Goal: Task Accomplishment & Management: Use online tool/utility

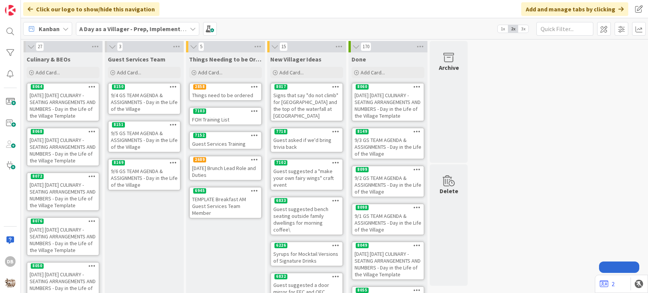
click at [131, 159] on div "8169" at bounding box center [144, 162] width 71 height 7
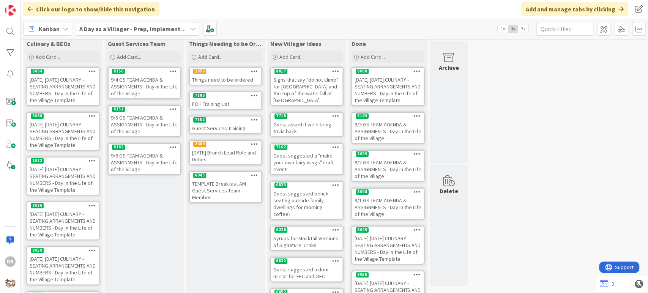
type textarea "x"
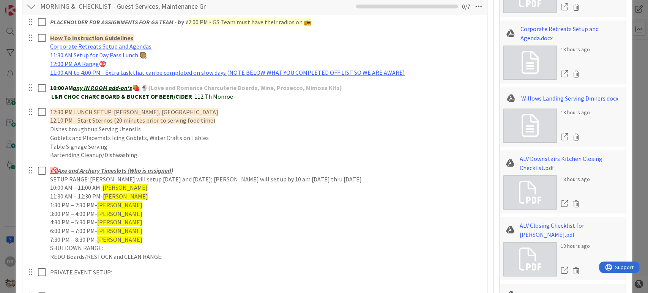
scroll to position [506, 0]
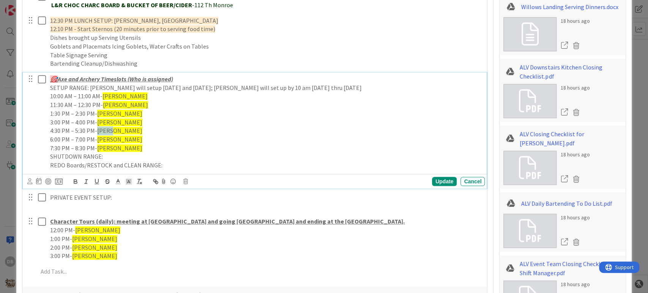
drag, startPoint x: 115, startPoint y: 129, endPoint x: 99, endPoint y: 130, distance: 16.0
click at [99, 130] on p "4:30 PM – 5:30 PM- [PERSON_NAME]" at bounding box center [266, 130] width 432 height 9
drag, startPoint x: 115, startPoint y: 139, endPoint x: 97, endPoint y: 139, distance: 17.9
click at [97, 139] on p "6:00 PM – 7:00 PM- [PERSON_NAME]" at bounding box center [266, 139] width 432 height 9
drag, startPoint x: 110, startPoint y: 148, endPoint x: 98, endPoint y: 148, distance: 12.2
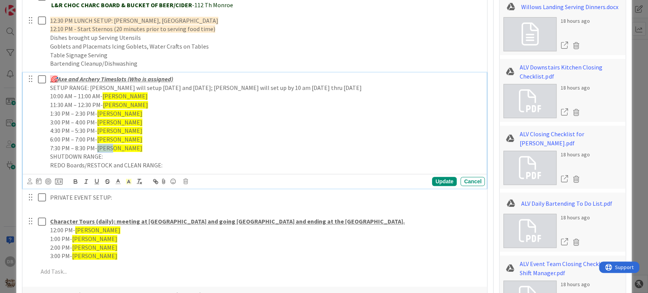
click at [98, 148] on p "7:30 PM – 8:30 PM- [PERSON_NAME]" at bounding box center [266, 148] width 432 height 9
drag, startPoint x: 134, startPoint y: 146, endPoint x: 115, endPoint y: 147, distance: 18.6
click at [115, 147] on p "7:30 PM – 8:30 PM- [PERSON_NAME] & [PERSON_NAME]" at bounding box center [266, 148] width 432 height 9
drag, startPoint x: 93, startPoint y: 128, endPoint x: 44, endPoint y: 133, distance: 49.2
click at [44, 133] on div "🎯 Axe and Archery Timeslots (Who is assigned) SETUP RANGE: [PERSON_NAME] will s…" at bounding box center [255, 122] width 459 height 99
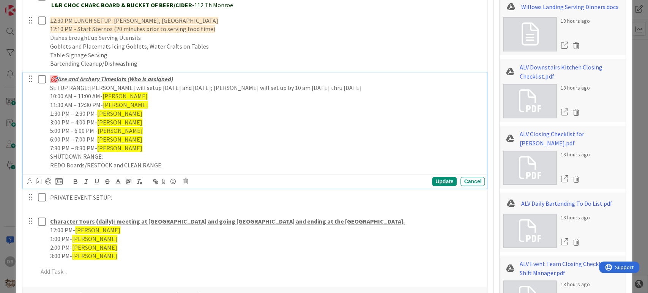
click at [117, 130] on p "5:00 PM - 6:00 PM - [PERSON_NAME]" at bounding box center [266, 130] width 432 height 9
click at [433, 178] on div "Update" at bounding box center [444, 181] width 25 height 9
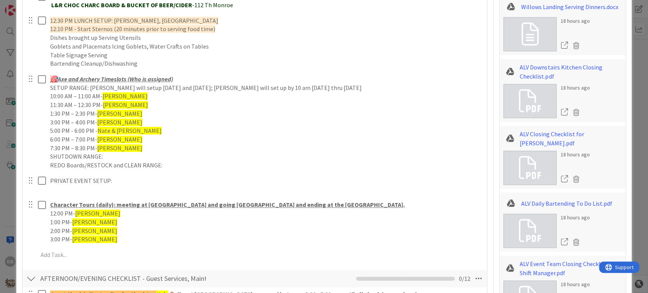
type textarea "x"
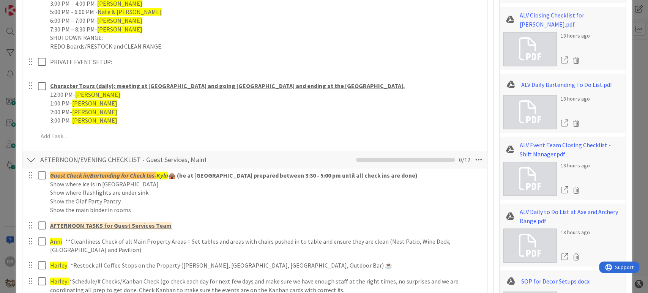
scroll to position [633, 0]
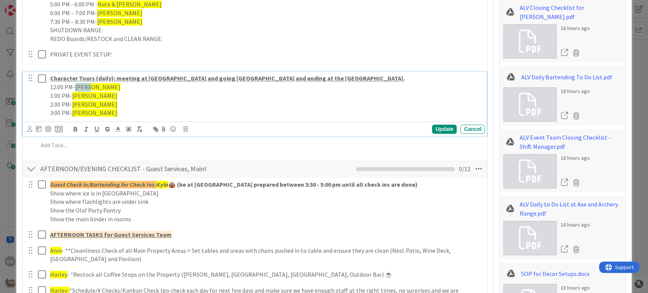
drag, startPoint x: 91, startPoint y: 85, endPoint x: 76, endPoint y: 85, distance: 14.8
click at [76, 85] on span "[PERSON_NAME]" at bounding box center [97, 87] width 45 height 8
drag, startPoint x: 88, startPoint y: 95, endPoint x: 73, endPoint y: 95, distance: 14.8
click at [73, 95] on span "[PERSON_NAME]" at bounding box center [94, 96] width 45 height 8
drag, startPoint x: 88, startPoint y: 104, endPoint x: 73, endPoint y: 105, distance: 15.6
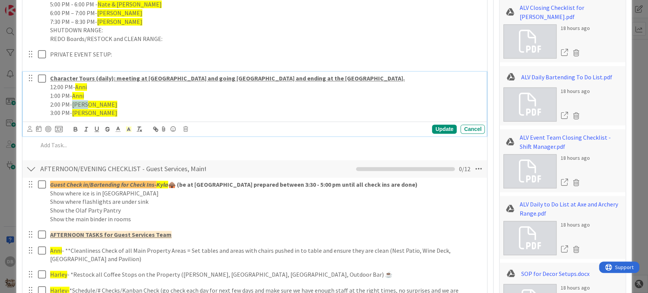
click at [73, 105] on span "[PERSON_NAME]" at bounding box center [94, 105] width 45 height 8
drag, startPoint x: 88, startPoint y: 112, endPoint x: 74, endPoint y: 112, distance: 14.1
click at [74, 112] on span "[PERSON_NAME]" at bounding box center [94, 113] width 45 height 8
click at [432, 126] on div "Update" at bounding box center [444, 129] width 25 height 9
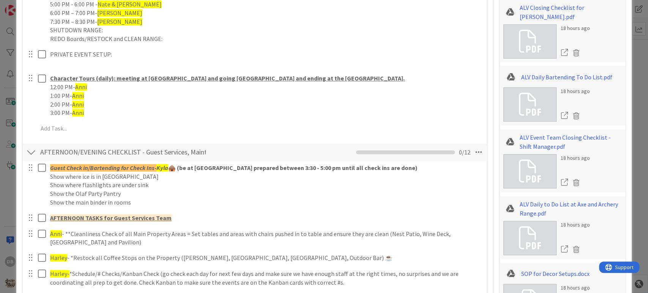
type textarea "x"
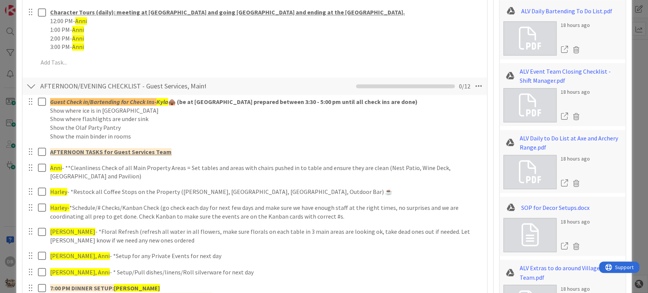
scroll to position [759, 0]
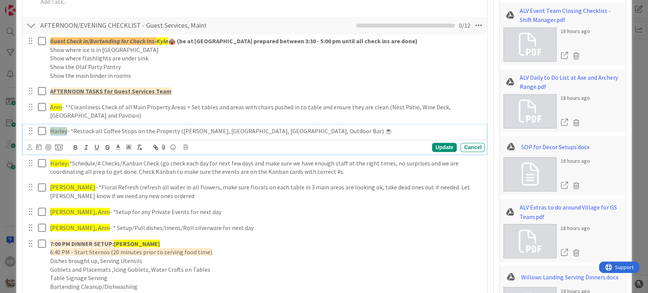
drag, startPoint x: 66, startPoint y: 129, endPoint x: 51, endPoint y: 128, distance: 15.2
click at [51, 128] on span "Harley" at bounding box center [58, 131] width 17 height 8
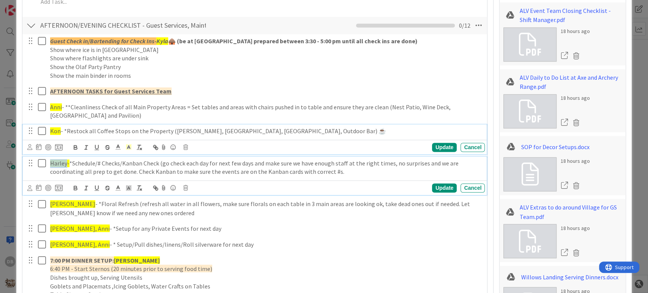
drag, startPoint x: 66, startPoint y: 161, endPoint x: 49, endPoint y: 163, distance: 17.2
click at [49, 163] on div "Harley- *Schedule/# Checks/Kanban Check (go check each day for next few days an…" at bounding box center [266, 168] width 438 height 22
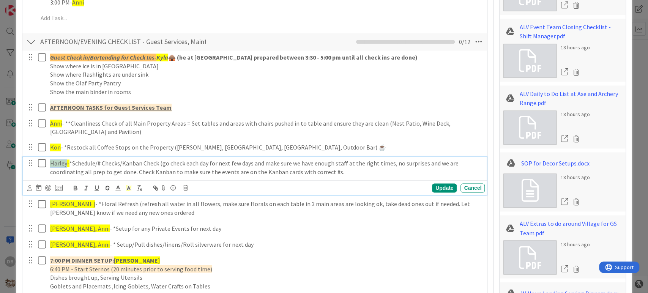
type textarea "x"
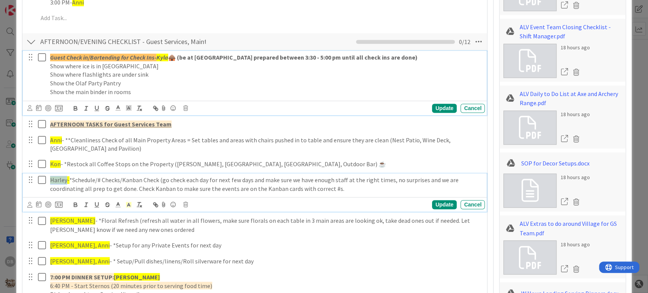
scroll to position [759, 0]
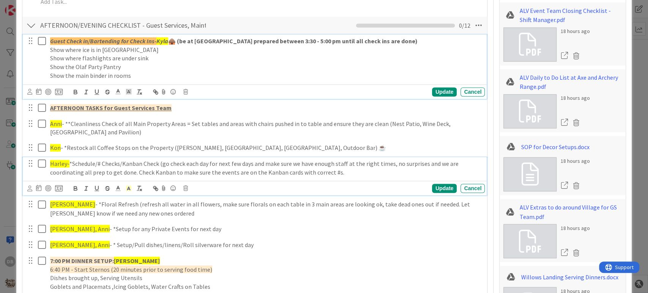
click at [167, 56] on div "Guest Check in/Bartending for Check Ins- Kyla 🛖 (be at [GEOGRAPHIC_DATA] prepar…" at bounding box center [266, 59] width 438 height 48
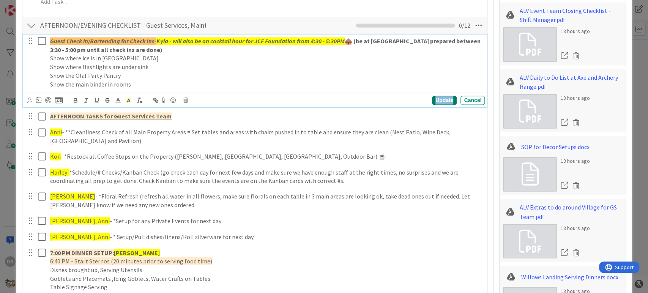
click at [442, 98] on div "Update" at bounding box center [444, 100] width 25 height 9
type textarea "x"
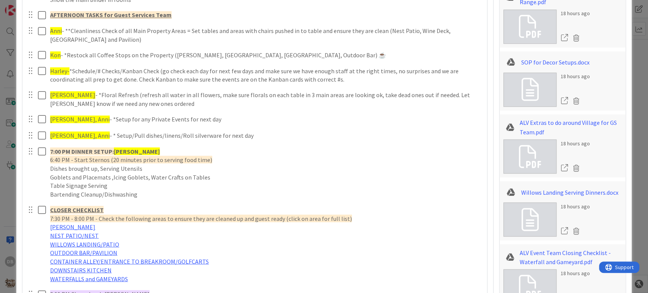
scroll to position [802, 0]
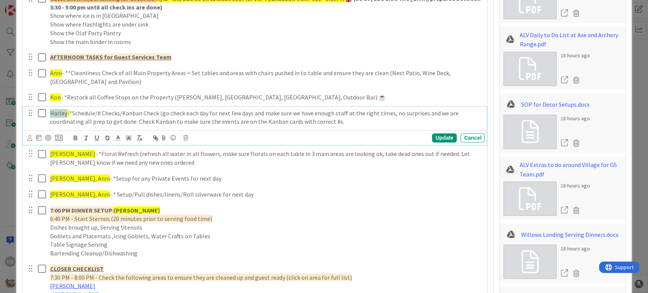
drag, startPoint x: 66, startPoint y: 111, endPoint x: 49, endPoint y: 111, distance: 17.1
click at [49, 111] on div "Harley- *Schedule/# Checks/Kanban Check (go check each day for next few days an…" at bounding box center [266, 118] width 438 height 22
click at [433, 139] on div "Update" at bounding box center [444, 137] width 25 height 9
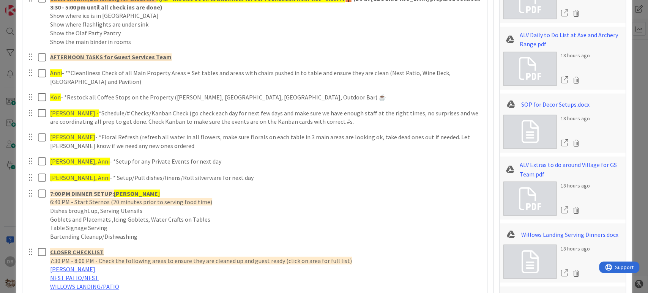
type textarea "x"
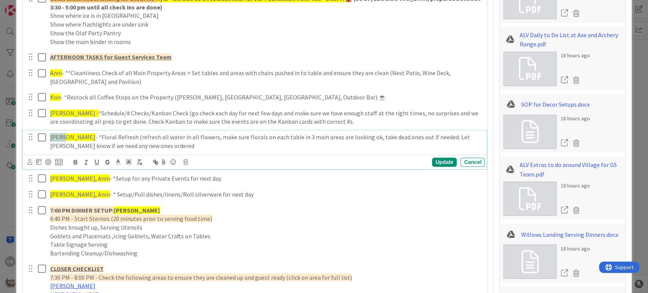
drag, startPoint x: 65, startPoint y: 136, endPoint x: 49, endPoint y: 137, distance: 16.0
click at [50, 137] on p "[PERSON_NAME] - *Floral Refresh (refresh all water in all flowers, make sure fl…" at bounding box center [266, 141] width 432 height 17
click at [432, 162] on div "Update" at bounding box center [444, 162] width 25 height 9
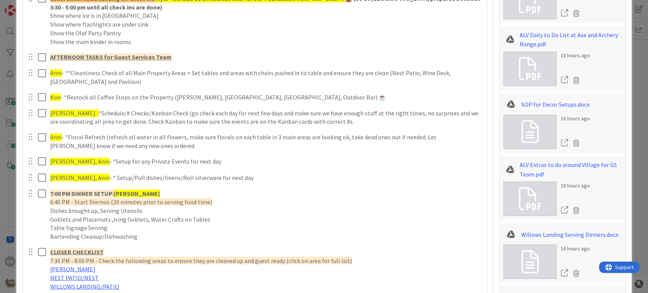
type textarea "x"
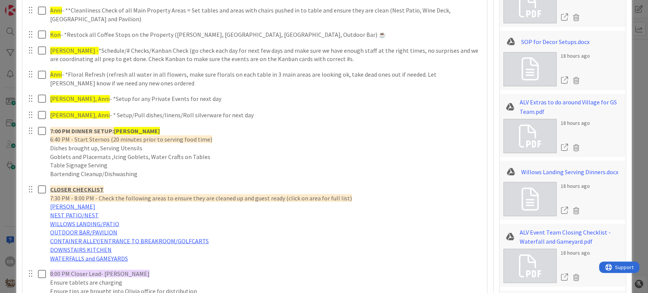
scroll to position [886, 0]
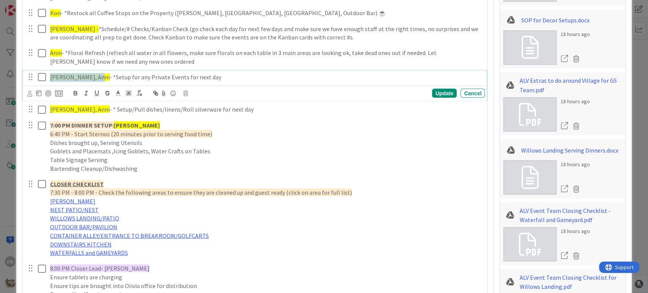
drag, startPoint x: 94, startPoint y: 76, endPoint x: 51, endPoint y: 82, distance: 44.0
click at [51, 82] on div "[PERSON_NAME], Anni - *Setup for any Private Events for next day" at bounding box center [266, 77] width 438 height 13
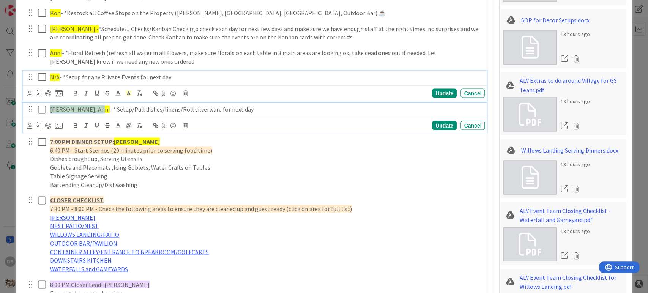
drag, startPoint x: 95, startPoint y: 109, endPoint x: 49, endPoint y: 109, distance: 45.2
click at [50, 109] on p "[PERSON_NAME], Anni - * Setup/Pull dishes/linens/Roll silverware for next day" at bounding box center [266, 109] width 432 height 9
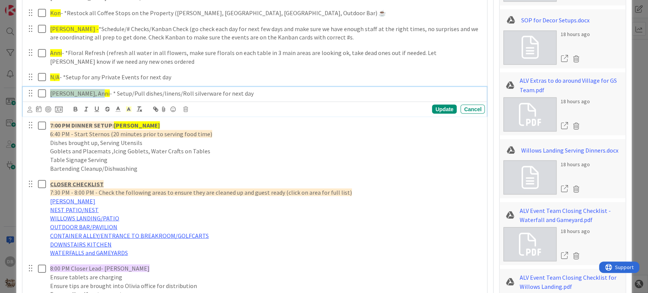
scroll to position [870, 0]
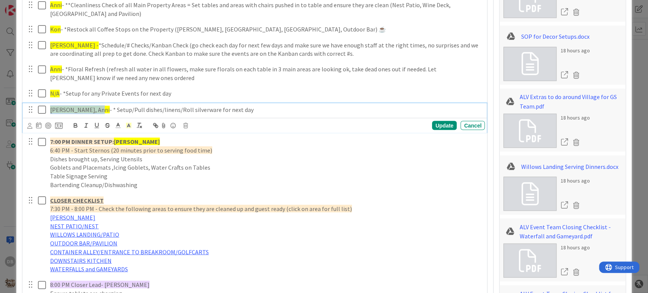
type textarea "x"
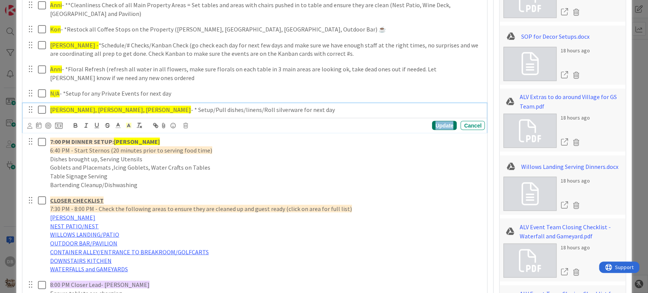
click at [437, 126] on div "Update" at bounding box center [444, 125] width 25 height 9
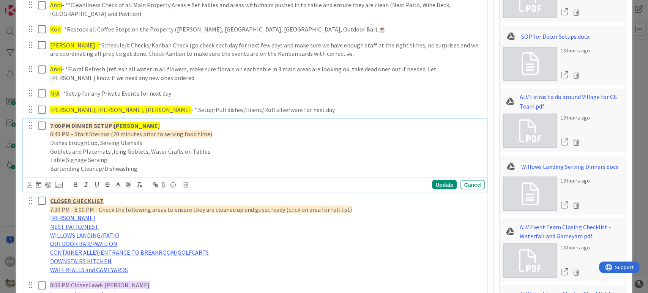
drag, startPoint x: 158, startPoint y: 125, endPoint x: 115, endPoint y: 125, distance: 42.9
click at [115, 125] on strong "[PERSON_NAME]" at bounding box center [137, 126] width 46 height 8
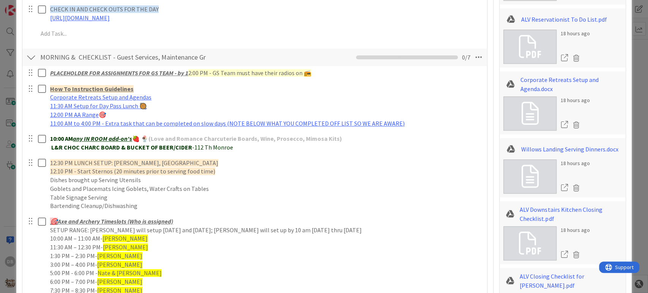
scroll to position [617, 0]
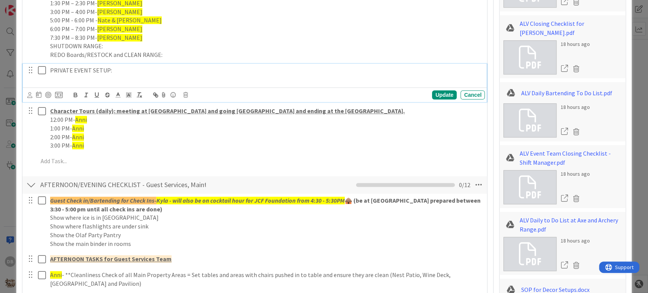
click at [116, 69] on p "PRIVATE EVENT SETUP:" at bounding box center [266, 70] width 432 height 9
type textarea "x"
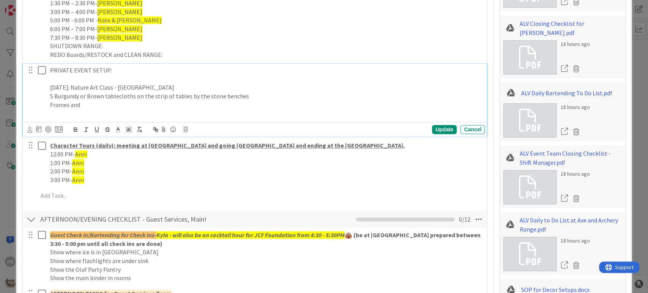
click at [262, 95] on p "5 Burgundy or Brown tablecloths on the strip of tables by the stone benches" at bounding box center [266, 96] width 432 height 9
click at [86, 103] on p "Frames and" at bounding box center [266, 105] width 432 height 9
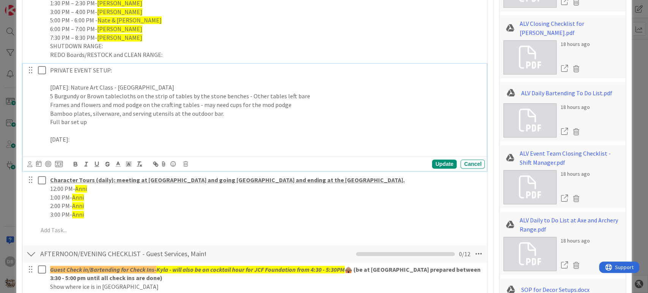
click at [199, 84] on p "[DATE]: Nature Art Class - [GEOGRAPHIC_DATA]" at bounding box center [266, 87] width 432 height 9
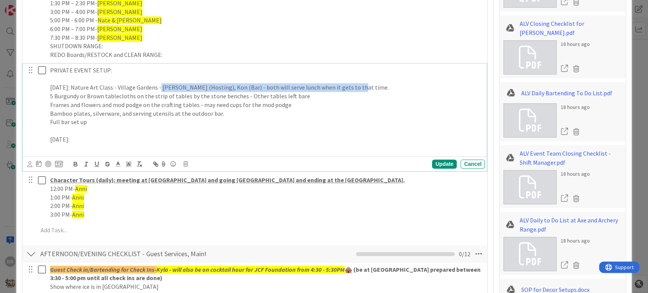
drag, startPoint x: 349, startPoint y: 88, endPoint x: 158, endPoint y: 84, distance: 191.0
click at [158, 84] on p "[DATE]: Nature Art Class - Village Gardens - [PERSON_NAME] (Hosting), Kon (Bar)…" at bounding box center [266, 87] width 432 height 9
click at [127, 161] on icon at bounding box center [128, 164] width 7 height 7
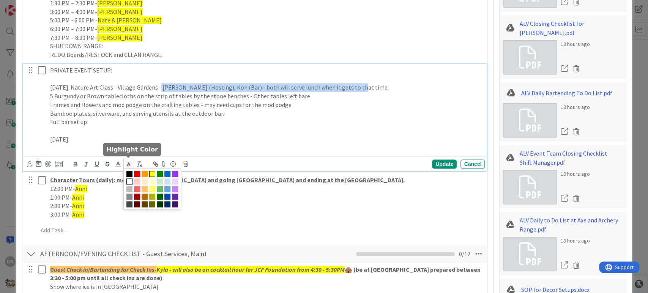
click at [155, 174] on span at bounding box center [152, 174] width 6 height 6
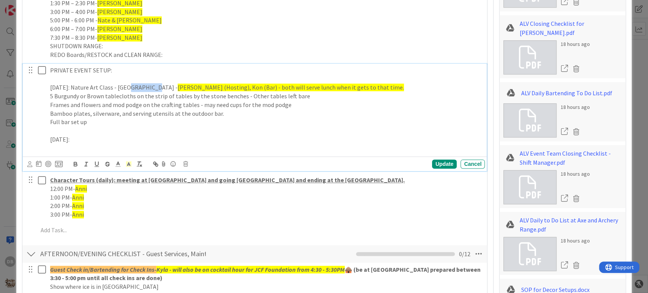
drag, startPoint x: 152, startPoint y: 88, endPoint x: 125, endPoint y: 85, distance: 26.8
click at [125, 85] on p "[DATE]: Nature Art Class - Village Gardens - [PERSON_NAME] (Hosting), Kon (Bar)…" at bounding box center [266, 87] width 432 height 9
drag, startPoint x: 153, startPoint y: 87, endPoint x: 51, endPoint y: 88, distance: 102.9
click at [51, 88] on p "[DATE]: Nature Art Class - Village Gardens - [PERSON_NAME] (Hosting), Kon (Bar)…" at bounding box center [266, 87] width 432 height 9
click at [76, 165] on icon "button" at bounding box center [75, 165] width 3 height 2
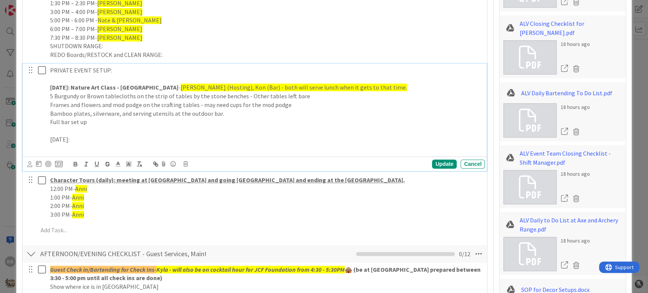
click at [361, 87] on p "[DATE]: Nature Art Class - Village Gardens - [PERSON_NAME] (Hosting), Kon (Bar)…" at bounding box center [266, 87] width 432 height 9
click at [83, 140] on p "[DATE]:" at bounding box center [266, 139] width 432 height 9
click at [106, 140] on p "[DATE]:" at bounding box center [266, 139] width 432 height 9
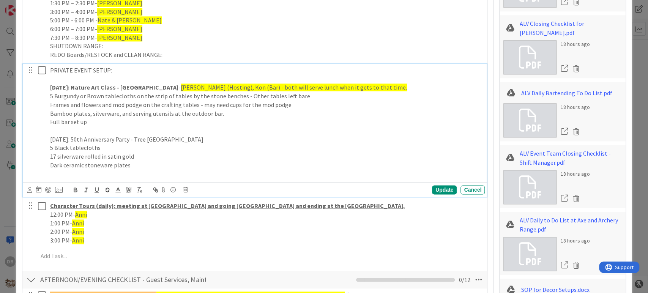
click at [50, 165] on p "Dark ceramic stoneware plates" at bounding box center [266, 165] width 432 height 9
click at [149, 166] on p "17 Dark ceramic stoneware plates" at bounding box center [266, 165] width 432 height 9
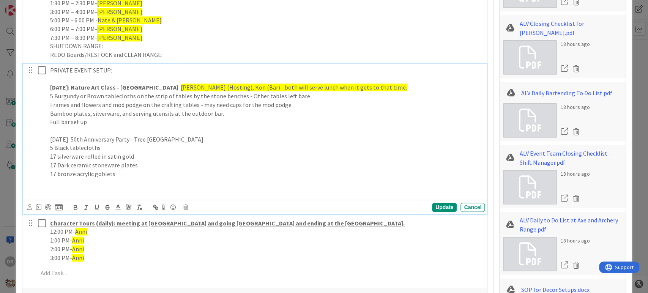
click at [167, 139] on p "[DATE]: 50th Anniversary Party - Tree [GEOGRAPHIC_DATA]" at bounding box center [266, 139] width 432 height 9
drag, startPoint x: 167, startPoint y: 139, endPoint x: 48, endPoint y: 139, distance: 119.2
click at [48, 139] on div "PRIVATE EVENT SETUP: [DATE]: Nature Art Class - Village Gardens - [GEOGRAPHIC_D…" at bounding box center [266, 131] width 438 height 134
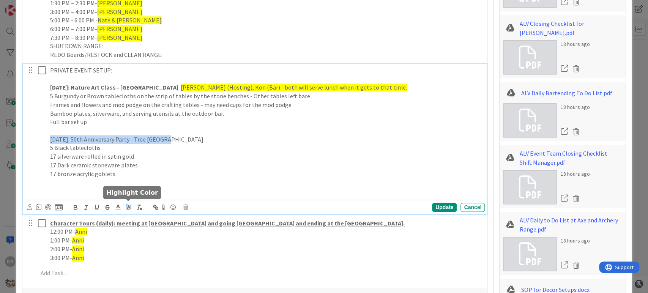
click at [130, 208] on polyline at bounding box center [128, 206] width 3 height 3
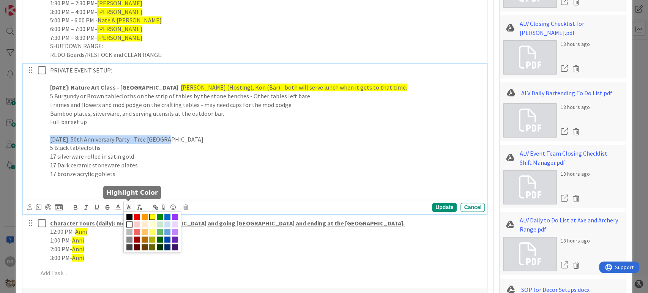
click at [150, 218] on span at bounding box center [152, 217] width 6 height 6
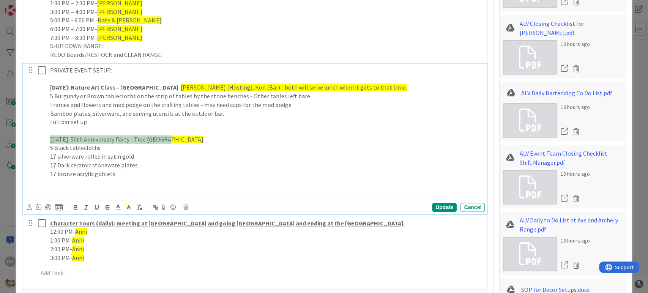
type textarea "x"
click at [78, 208] on icon "button" at bounding box center [75, 207] width 7 height 7
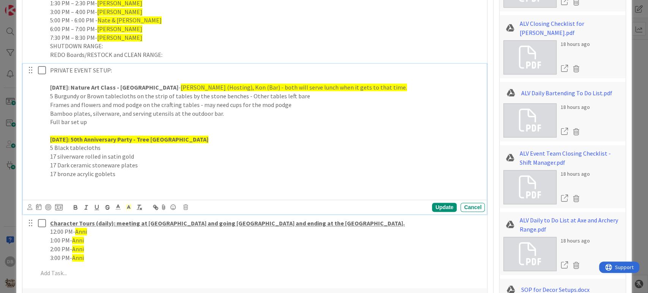
click at [172, 139] on p "[DATE]: 50th Anniversary Party - Tree [GEOGRAPHIC_DATA]" at bounding box center [266, 139] width 432 height 9
drag, startPoint x: 172, startPoint y: 139, endPoint x: 42, endPoint y: 139, distance: 130.2
click at [42, 139] on div "PRIVATE EVENT SETUP: [DATE]: Nature Art Class - Village Gardens - [GEOGRAPHIC_D…" at bounding box center [255, 131] width 459 height 134
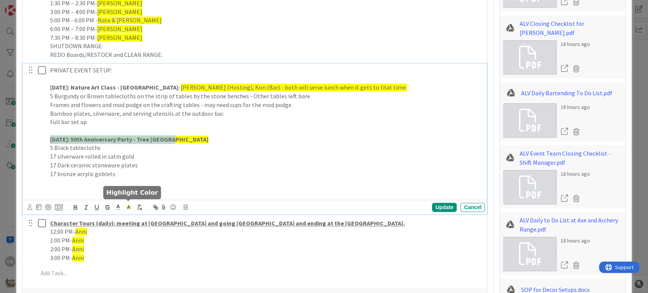
click at [128, 209] on icon at bounding box center [128, 207] width 7 height 7
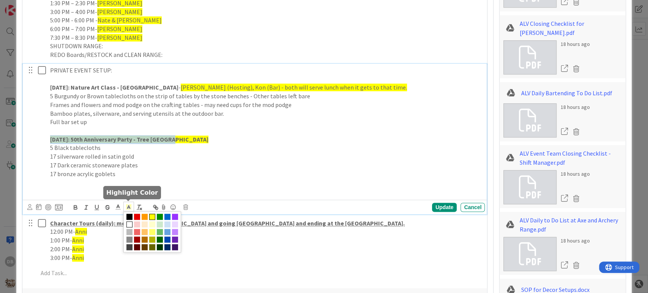
click at [130, 225] on span at bounding box center [129, 224] width 6 height 6
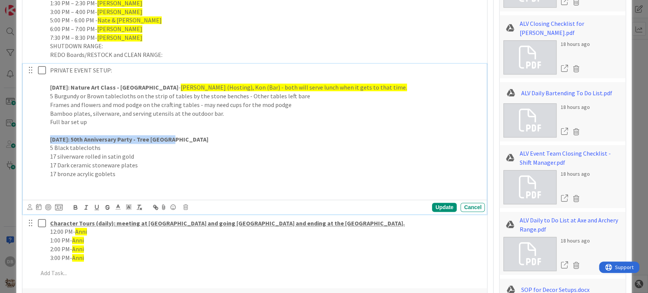
click at [176, 137] on p "[DATE]: 50th Anniversary Party - Tree [GEOGRAPHIC_DATA]" at bounding box center [266, 139] width 432 height 9
click at [125, 172] on p "17 bronze acrylic goblets" at bounding box center [266, 174] width 432 height 9
click at [198, 142] on p "[DATE]: 50th Anniversary Party - Tree [GEOGRAPHIC_DATA]" at bounding box center [266, 139] width 432 height 9
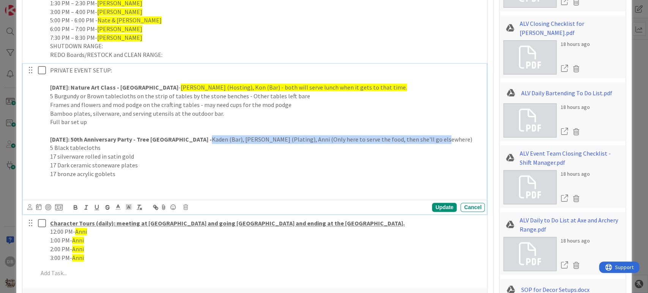
drag, startPoint x: 402, startPoint y: 138, endPoint x: 174, endPoint y: 136, distance: 228.2
click at [174, 136] on p "[DATE]: 50th Anniversary Party - Tree Elf Nest - Kaden (Bar), [PERSON_NAME] (Pl…" at bounding box center [266, 139] width 432 height 9
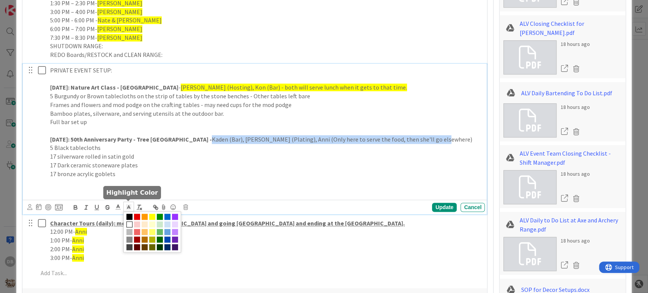
click at [130, 209] on icon at bounding box center [128, 207] width 7 height 7
click at [152, 215] on span at bounding box center [152, 217] width 6 height 6
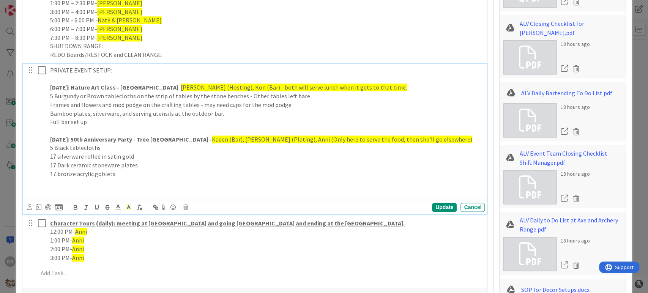
click at [405, 136] on p "[DATE]: 50th Anniversary Party - Tree Elf Nest - Kaden (Bar), [PERSON_NAME] (Pl…" at bounding box center [266, 139] width 432 height 9
click at [443, 204] on div "Update" at bounding box center [444, 207] width 25 height 9
click at [133, 174] on p "17 bronze acrylic goblets" at bounding box center [266, 174] width 432 height 9
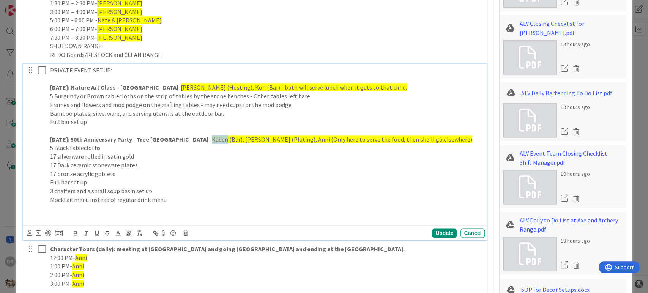
drag, startPoint x: 190, startPoint y: 140, endPoint x: 175, endPoint y: 139, distance: 14.9
click at [212, 139] on span "Kaden (Bar), [PERSON_NAME] (Plating), Anni (Only here to serve the food, then s…" at bounding box center [342, 140] width 260 height 8
click at [212, 142] on span "Kaden (Bar), [PERSON_NAME] (Plating), Anni (Only here to serve the food, then s…" at bounding box center [342, 140] width 260 height 8
drag, startPoint x: 190, startPoint y: 140, endPoint x: 175, endPoint y: 140, distance: 15.2
click at [212, 140] on span "Kaden (Bar), [PERSON_NAME] (Plating), Anni (Only here to serve the food, then s…" at bounding box center [342, 140] width 260 height 8
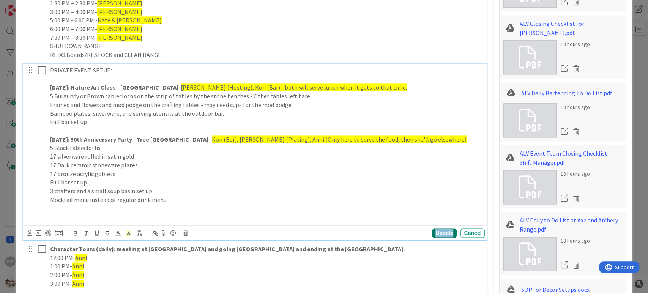
click at [438, 230] on div "Update" at bounding box center [444, 233] width 25 height 9
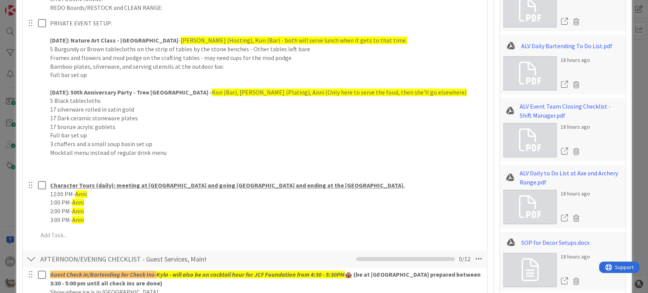
scroll to position [659, 0]
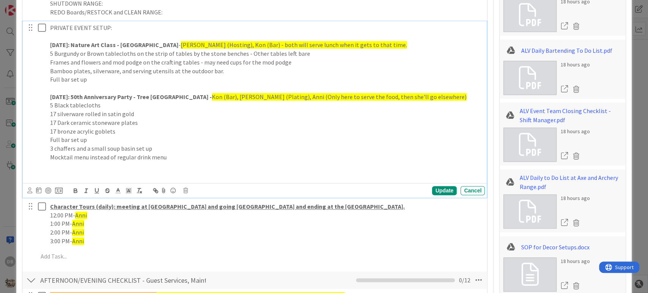
click at [166, 173] on p at bounding box center [266, 174] width 432 height 9
drag, startPoint x: 162, startPoint y: 175, endPoint x: 30, endPoint y: 181, distance: 131.9
click at [30, 181] on div "PRIVATE EVENT SETUP: [DATE]: Nature Art Class - Village Gardens - [GEOGRAPHIC_D…" at bounding box center [255, 109] width 464 height 177
click at [74, 189] on icon "button" at bounding box center [75, 190] width 7 height 7
click at [174, 175] on p "[DATE]: Twilight Book Club - [GEOGRAPHIC_DATA]" at bounding box center [266, 174] width 432 height 9
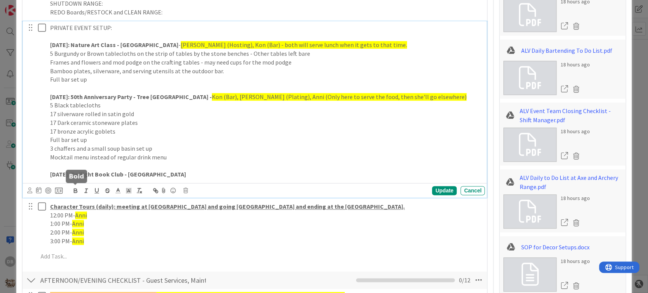
click at [76, 193] on icon "button" at bounding box center [75, 190] width 7 height 7
click at [75, 188] on icon "button" at bounding box center [75, 190] width 7 height 7
drag, startPoint x: 292, startPoint y: 122, endPoint x: 485, endPoint y: 160, distance: 197.1
click at [485, 160] on div "Title 65 / 128 9/6 GS TEAM AGENDA & ASSIGNMENTS - Day in the Life of the Villag…" at bounding box center [324, 141] width 605 height 1542
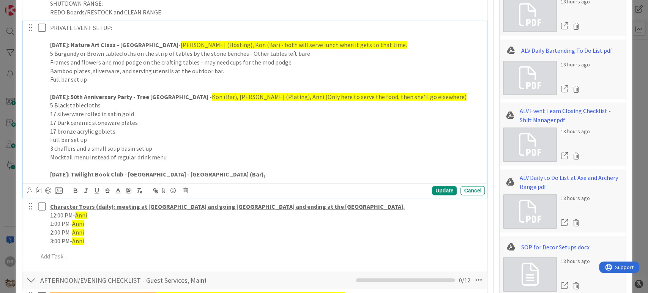
click at [222, 175] on p "[DATE]: Twilight Book Club - [GEOGRAPHIC_DATA] - [GEOGRAPHIC_DATA] (Bar)," at bounding box center [266, 174] width 432 height 9
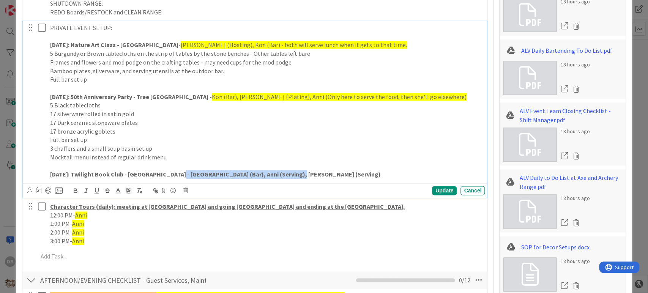
drag, startPoint x: 286, startPoint y: 174, endPoint x: 173, endPoint y: 180, distance: 113.3
click at [173, 180] on div "PRIVATE EVENT SETUP: [DATE]: Nature Art Class - Village Gardens - [GEOGRAPHIC_D…" at bounding box center [266, 101] width 438 height 160
click at [77, 193] on icon "button" at bounding box center [75, 190] width 7 height 7
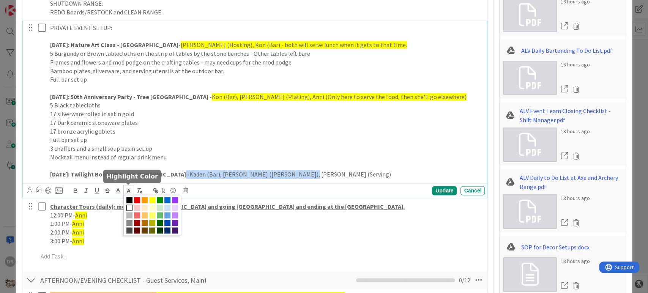
click at [128, 190] on polyline at bounding box center [128, 190] width 3 height 3
click at [153, 201] on span at bounding box center [152, 200] width 6 height 6
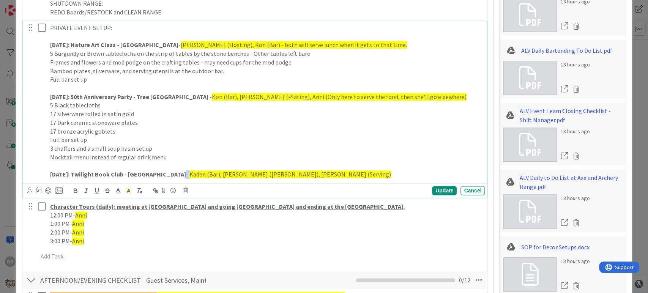
click at [292, 173] on p "[DATE]: Twilight Book Club - [GEOGRAPHIC_DATA] - [GEOGRAPHIC_DATA] (Bar), Anni …" at bounding box center [266, 174] width 432 height 9
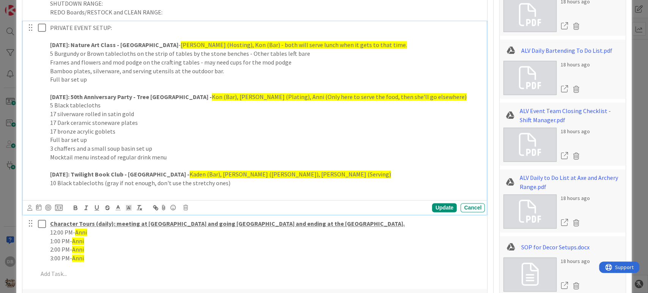
click at [55, 191] on p at bounding box center [266, 192] width 432 height 9
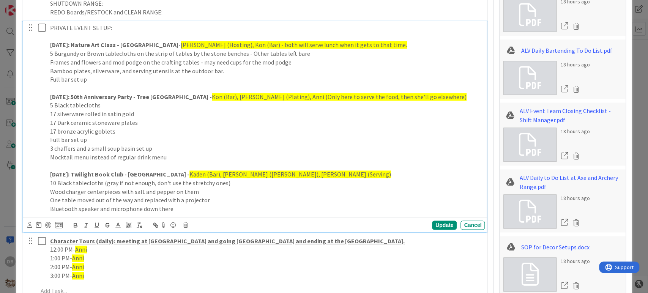
click at [304, 172] on p "[DATE]: Twilight Book Club - [GEOGRAPHIC_DATA] - [GEOGRAPHIC_DATA] (Bar), Anni …" at bounding box center [266, 174] width 432 height 9
drag, startPoint x: 194, startPoint y: 209, endPoint x: 140, endPoint y: 210, distance: 54.7
click at [140, 210] on p "Bluetooth speaker and microphone down there" at bounding box center [266, 209] width 432 height 9
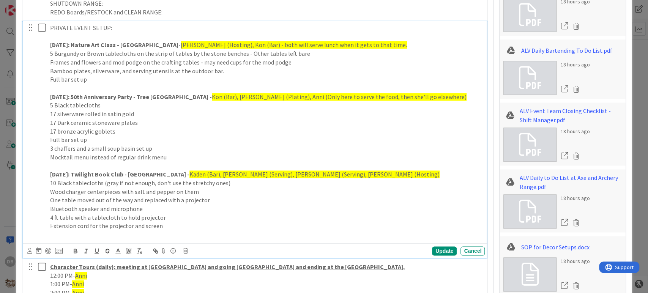
click at [210, 200] on p "One table moved out of the way and replaced with a projector" at bounding box center [266, 200] width 432 height 9
click at [102, 232] on p at bounding box center [266, 234] width 432 height 9
click at [232, 183] on p "10 Black tablecloths (gray if not enough, don't use the stretchy ones)" at bounding box center [266, 183] width 432 height 9
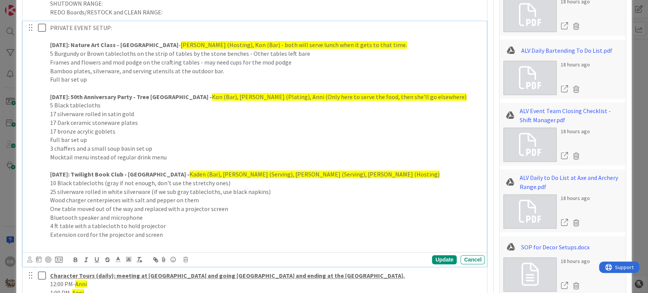
click at [164, 234] on p "Extension cord for the projector and screen" at bounding box center [266, 234] width 432 height 9
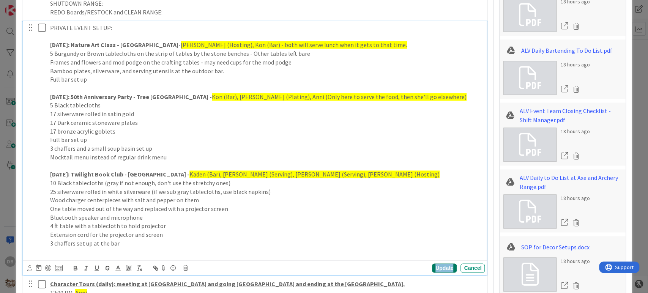
click at [437, 267] on div "Update" at bounding box center [444, 268] width 25 height 9
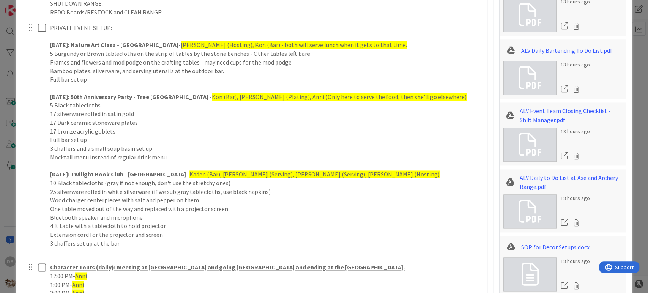
scroll to position [786, 0]
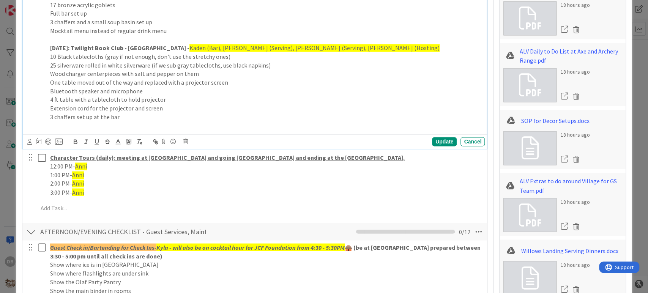
click at [155, 117] on p "3 chaffers set up at the bar" at bounding box center [266, 117] width 432 height 9
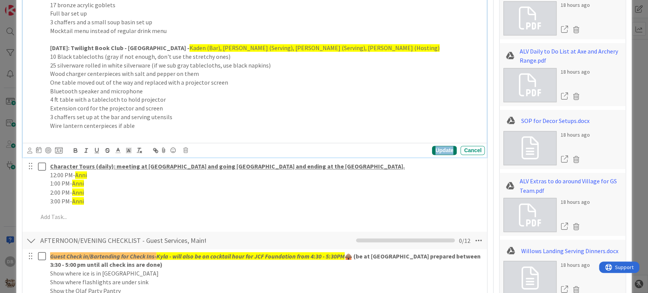
click at [433, 148] on div "Update" at bounding box center [444, 150] width 25 height 9
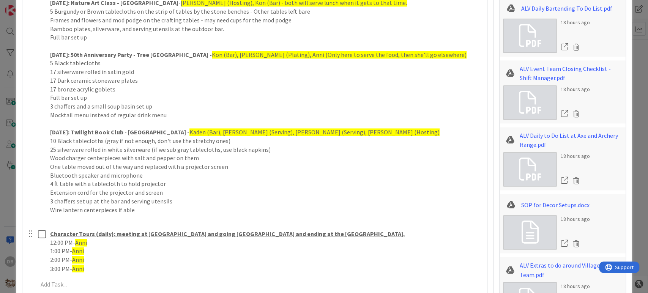
scroll to position [1039, 0]
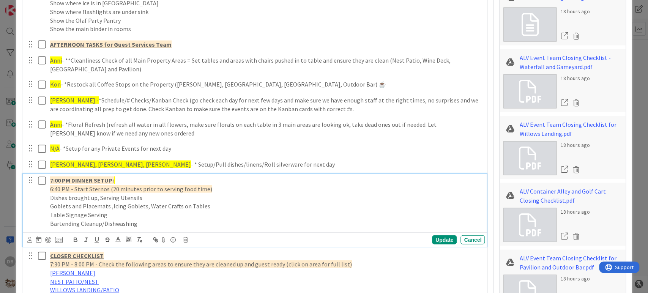
click at [125, 179] on p "7:00 PM DINNER SETUP:" at bounding box center [266, 180] width 432 height 9
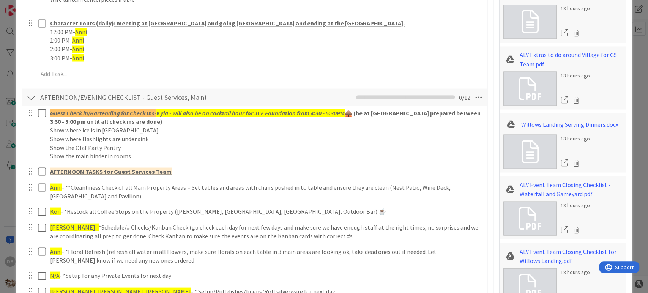
scroll to position [786, 0]
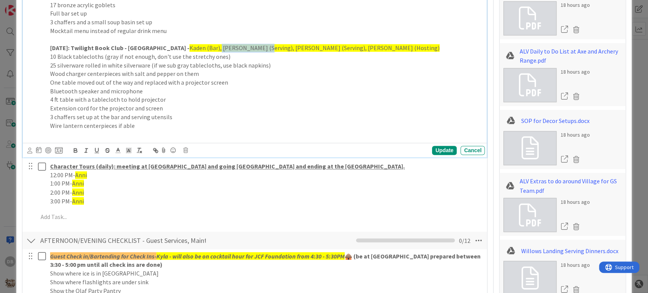
drag, startPoint x: 242, startPoint y: 48, endPoint x: 202, endPoint y: 51, distance: 40.3
click at [202, 51] on span "Kaden (Bar), [PERSON_NAME] (Serving), [PERSON_NAME] (Serving), [PERSON_NAME] (H…" at bounding box center [314, 48] width 250 height 8
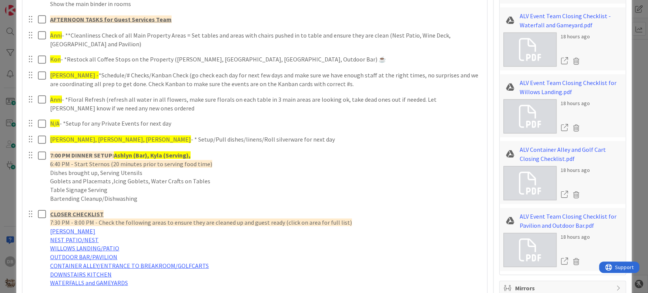
scroll to position [1081, 0]
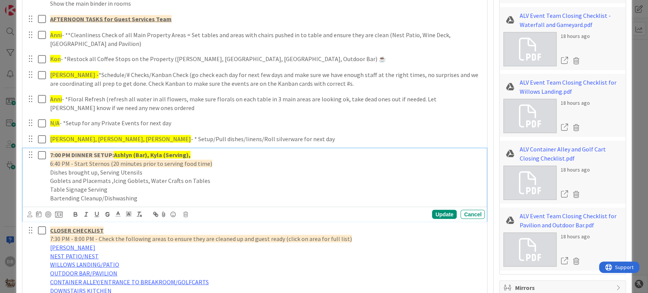
click at [199, 152] on p "7:00 PM DINNER SETUP: [PERSON_NAME] (Bar), Kyla (Serving)," at bounding box center [266, 155] width 432 height 9
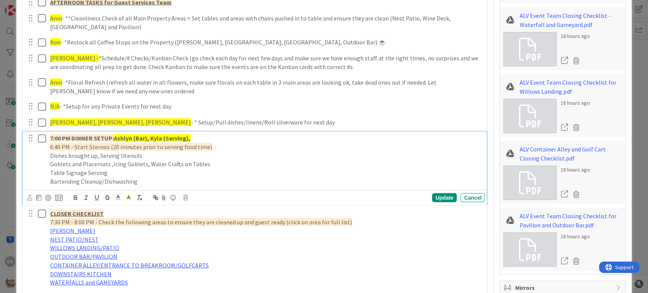
scroll to position [1064, 0]
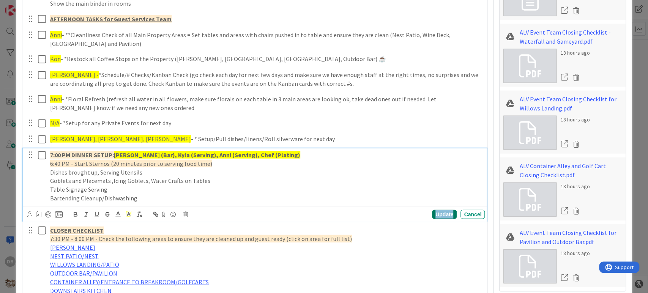
click at [442, 216] on div "Update" at bounding box center [444, 214] width 25 height 9
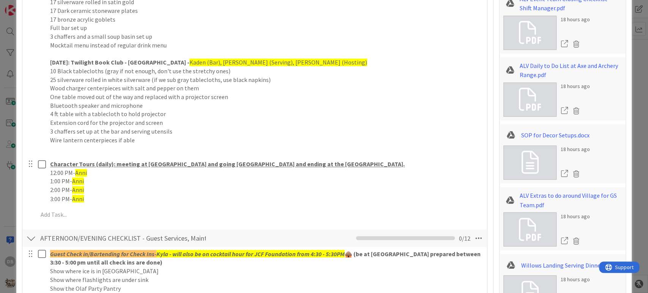
scroll to position [769, 0]
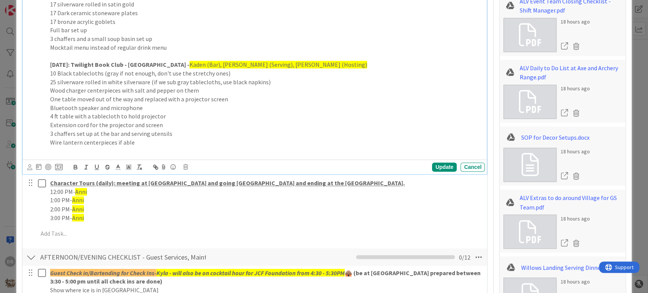
click at [294, 63] on p "[DATE]: Twilight Book Club - [GEOGRAPHIC_DATA] - [GEOGRAPHIC_DATA] (Bar), [PERS…" at bounding box center [266, 64] width 432 height 9
click at [432, 166] on div "Update" at bounding box center [444, 167] width 25 height 9
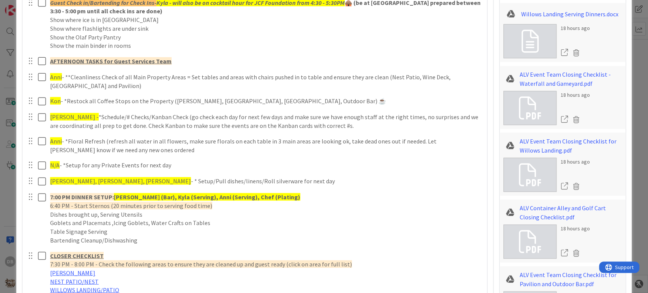
scroll to position [1191, 0]
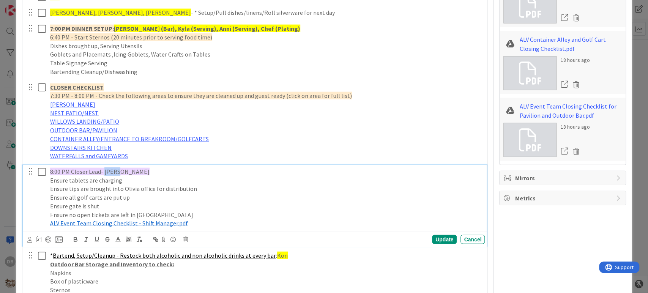
drag, startPoint x: 109, startPoint y: 171, endPoint x: 104, endPoint y: 172, distance: 5.8
click at [104, 172] on p "8:00 PM Closer Lead- [PERSON_NAME]" at bounding box center [266, 171] width 432 height 9
drag, startPoint x: 282, startPoint y: 256, endPoint x: 272, endPoint y: 256, distance: 9.9
click at [272, 256] on p "* Bartend, Setup/Cleanup - Restock both alcoholic and non alcoholic drinks at e…" at bounding box center [266, 255] width 432 height 9
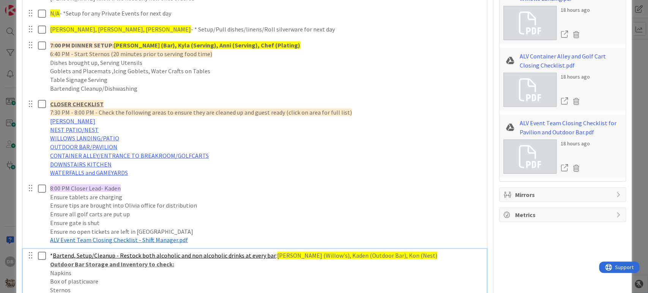
scroll to position [1343, 0]
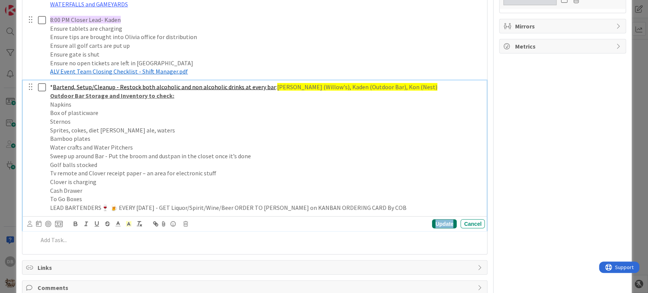
click at [439, 226] on div "Update" at bounding box center [444, 223] width 25 height 9
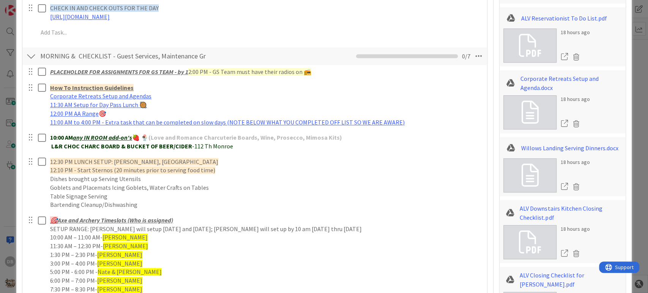
scroll to position [380, 0]
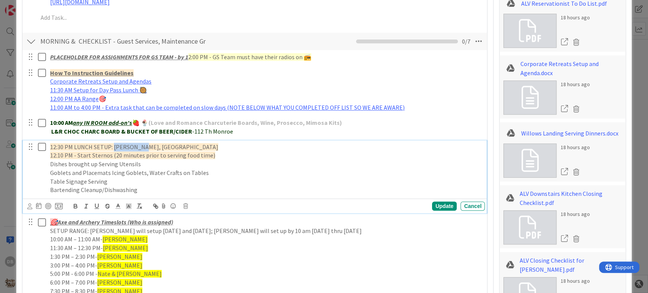
drag, startPoint x: 137, startPoint y: 145, endPoint x: 112, endPoint y: 148, distance: 25.2
click at [112, 148] on span "12:30 PM LUNCH SETUP: [PERSON_NAME], [GEOGRAPHIC_DATA]" at bounding box center [134, 147] width 168 height 8
click at [155, 148] on p "12:30 PM LUNCH SETUP: [PERSON_NAME]," at bounding box center [266, 147] width 432 height 9
drag, startPoint x: 175, startPoint y: 145, endPoint x: 114, endPoint y: 140, distance: 62.1
click at [114, 140] on div "12:30 PM LUNCH SETUP: [PERSON_NAME], [PERSON_NAME] 12:10 PM - Start Sternos (20…" at bounding box center [266, 168] width 438 height 56
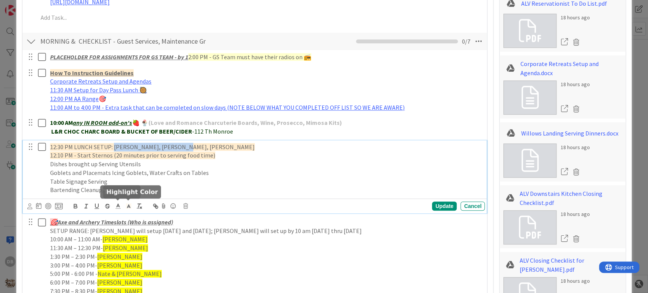
click at [126, 206] on icon at bounding box center [128, 206] width 7 height 7
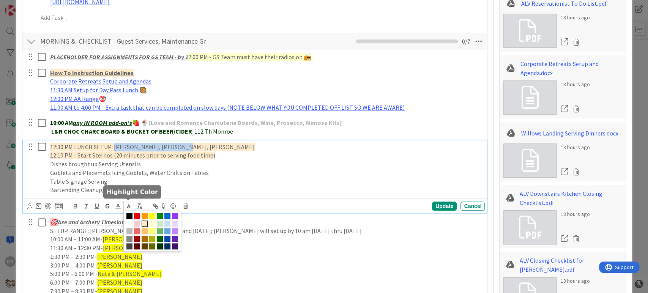
click at [154, 218] on span at bounding box center [152, 231] width 58 height 41
click at [150, 214] on span at bounding box center [152, 216] width 6 height 6
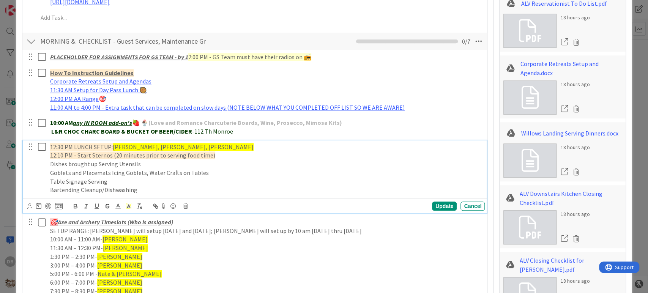
click at [380, 186] on p "Bartending Cleanup/Dishwashing" at bounding box center [266, 190] width 432 height 9
click at [432, 205] on div "Update" at bounding box center [444, 206] width 25 height 9
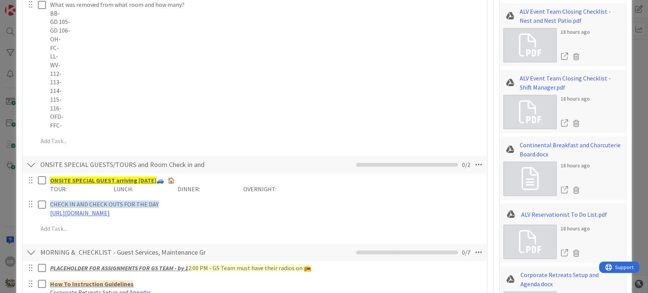
scroll to position [0, 0]
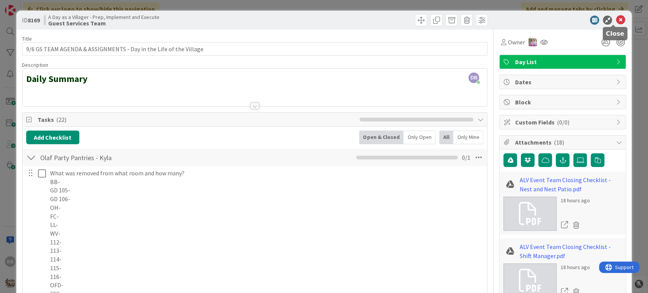
click at [616, 19] on icon at bounding box center [620, 20] width 9 height 9
